Goal: Task Accomplishment & Management: Use online tool/utility

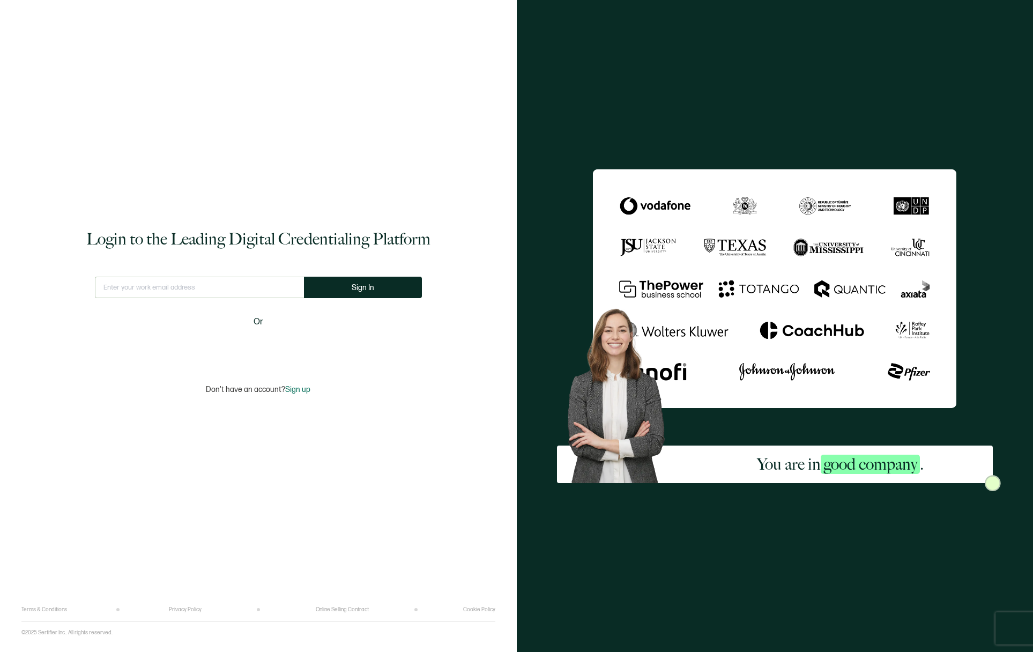
click at [212, 295] on input "text" at bounding box center [199, 287] width 209 height 21
click at [0, 651] on com-1password-button at bounding box center [0, 652] width 0 height 0
type input "[EMAIL_ADDRESS][DOMAIN_NAME]"
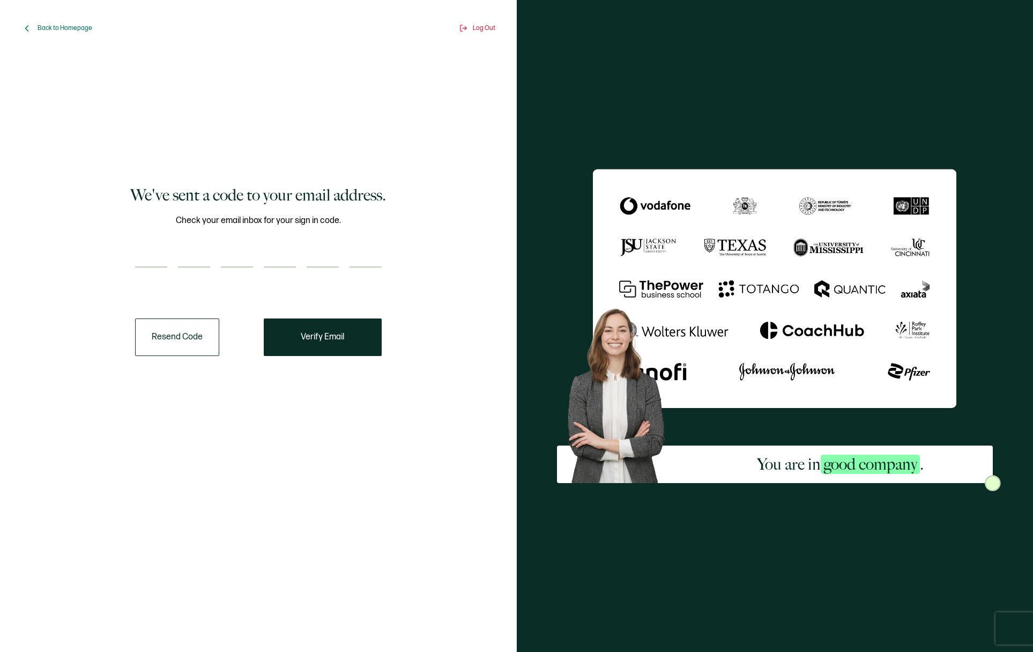
click at [140, 257] on input "number" at bounding box center [151, 256] width 32 height 21
paste input "8"
type input "8"
type input "2"
type input "6"
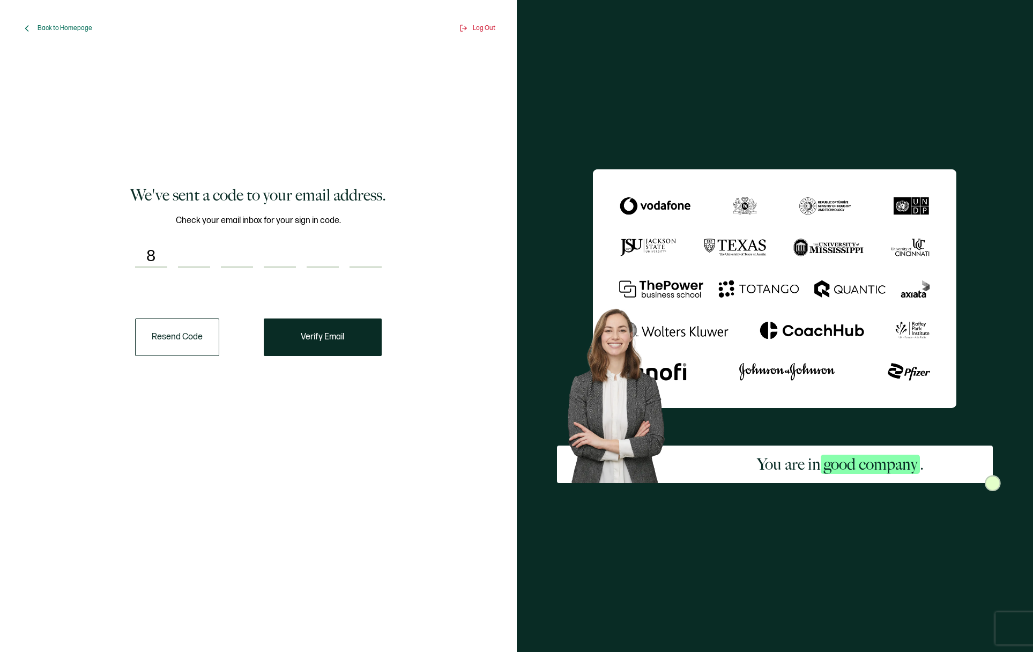
type input "7"
type input "8"
type input "3"
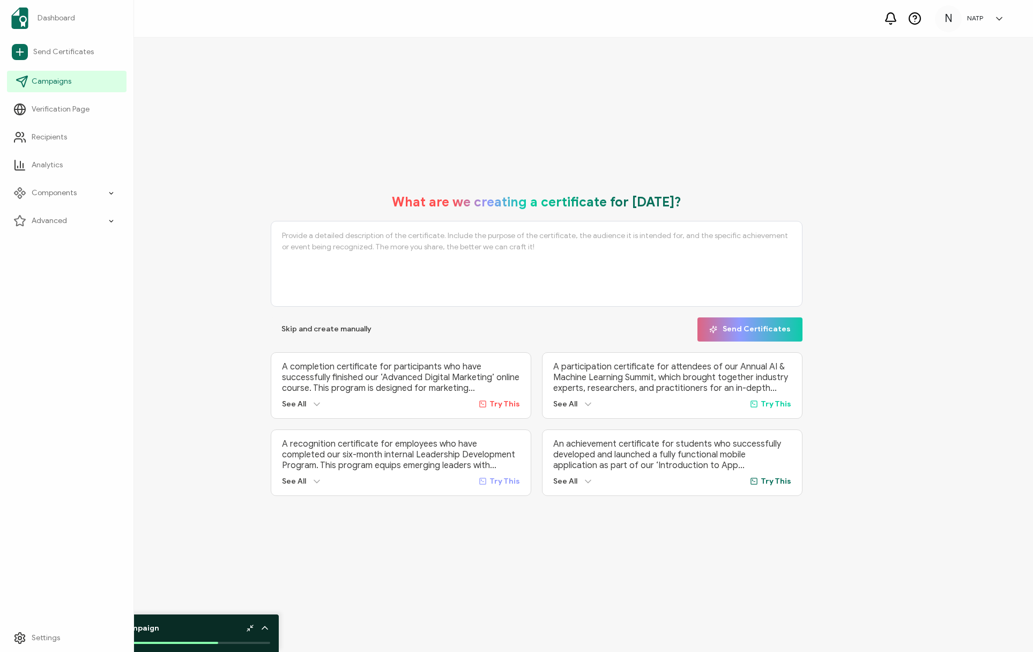
click at [22, 78] on icon at bounding box center [22, 81] width 11 height 11
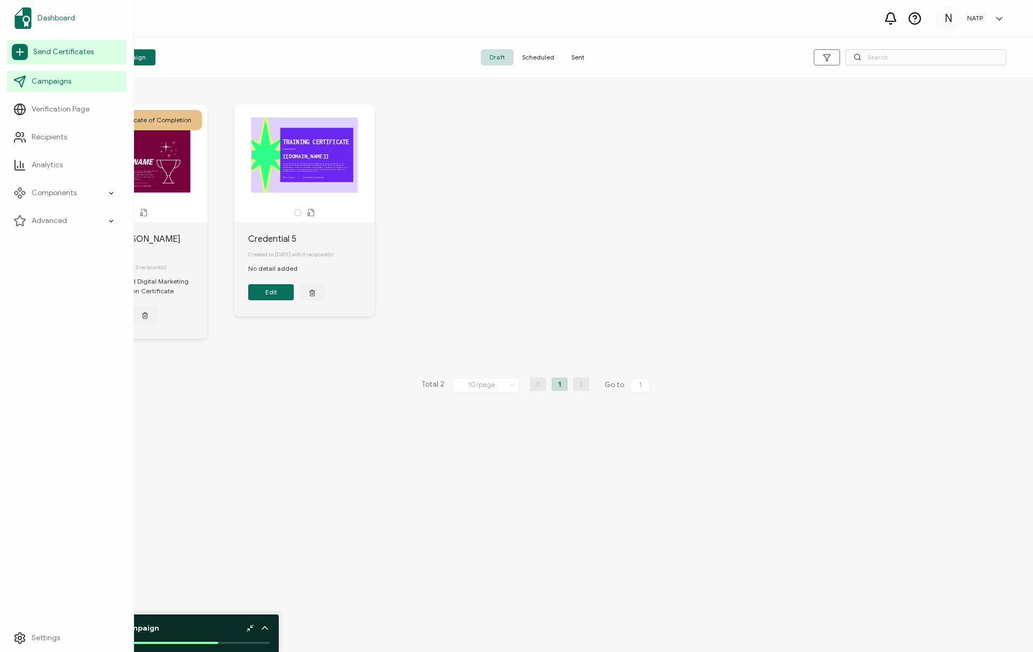
click at [25, 18] on img at bounding box center [22, 18] width 17 height 21
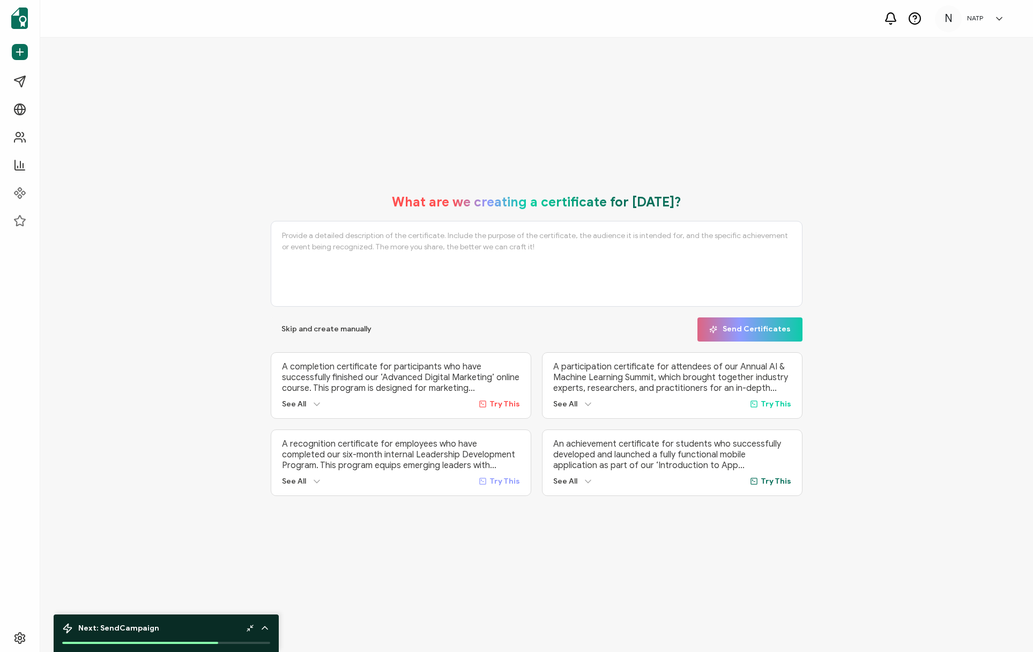
click at [1017, 412] on div "What are we creating a certificate for [DATE]? Skip and create manually Send Ce…" at bounding box center [536, 345] width 993 height 614
click at [942, 368] on div "What are we creating a certificate for [DATE]? Skip and create manually Send Ce…" at bounding box center [536, 344] width 939 height 323
click at [979, 341] on div "What are we creating a certificate for [DATE]? Skip and create manually Send Ce…" at bounding box center [536, 344] width 939 height 323
